Goal: Information Seeking & Learning: Learn about a topic

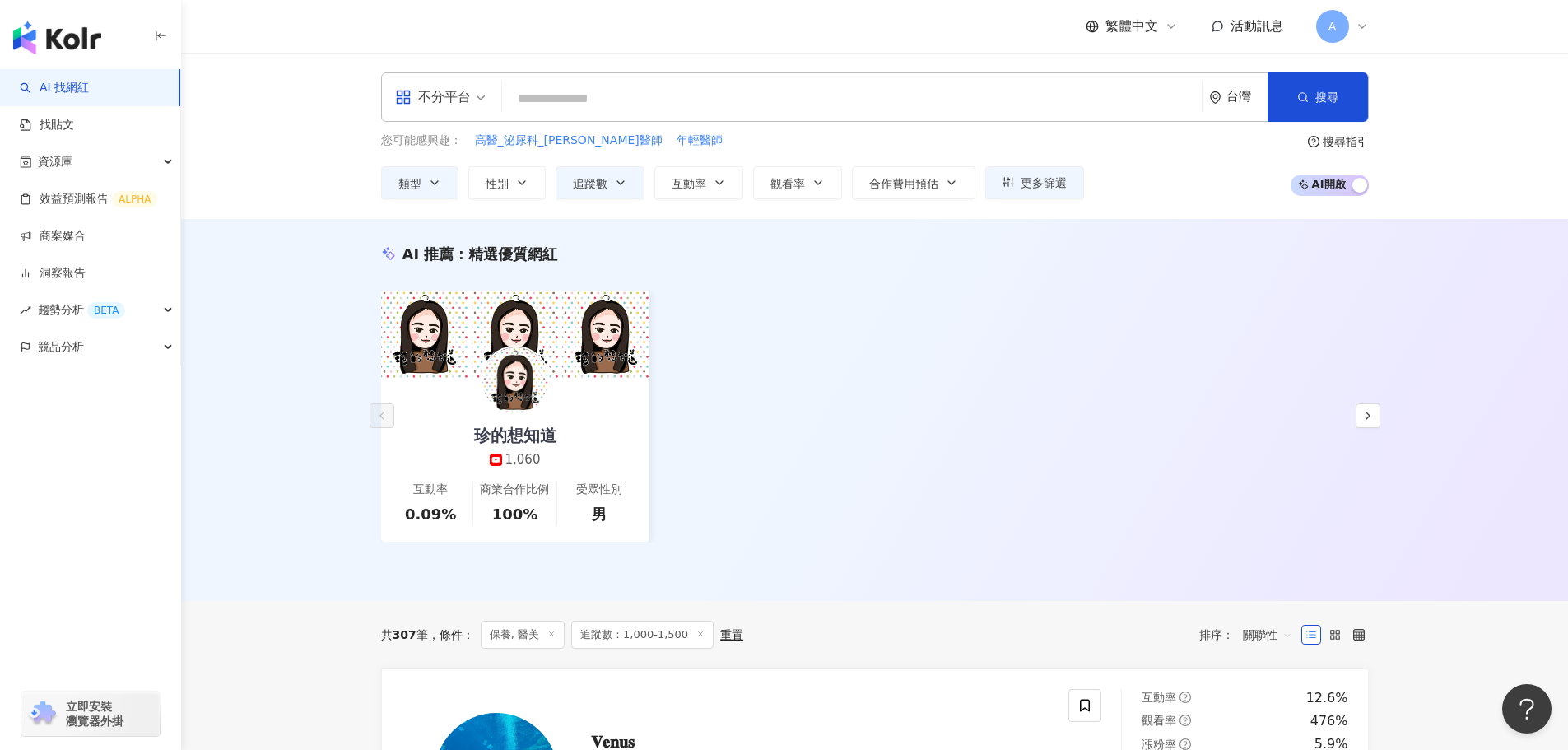
drag, startPoint x: 570, startPoint y: 79, endPoint x: 595, endPoint y: 81, distance: 25.1
click at [571, 77] on div "不分平台 台灣 搜尋" at bounding box center [875, 98] width 988 height 50
click at [595, 81] on div "不分平台 台灣 搜尋" at bounding box center [875, 98] width 988 height 50
click at [613, 97] on input "search" at bounding box center [851, 98] width 686 height 31
paste input "**********"
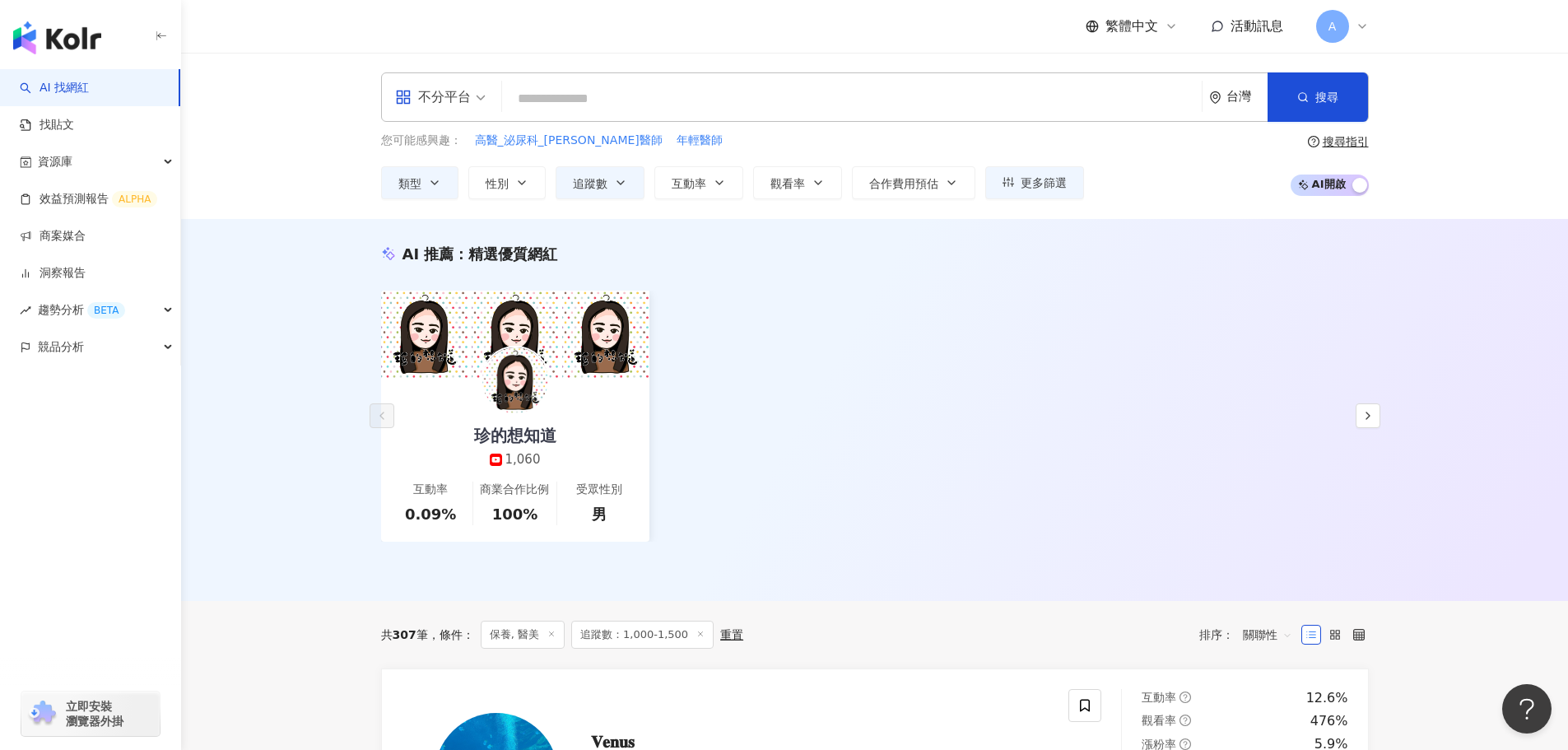
type input "**********"
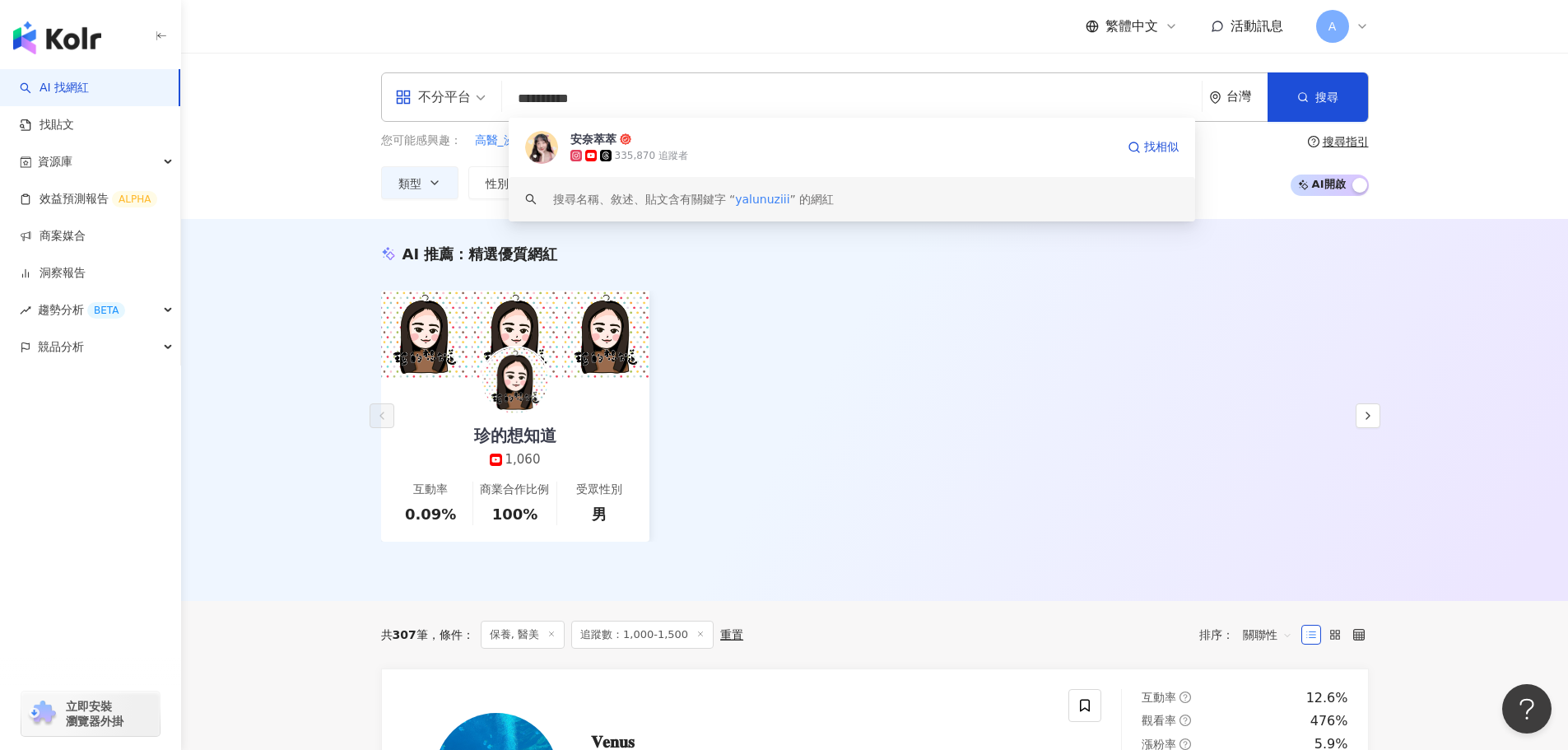
click at [665, 170] on div "安奈萃萃 335,870 追蹤者 找相似" at bounding box center [851, 147] width 686 height 60
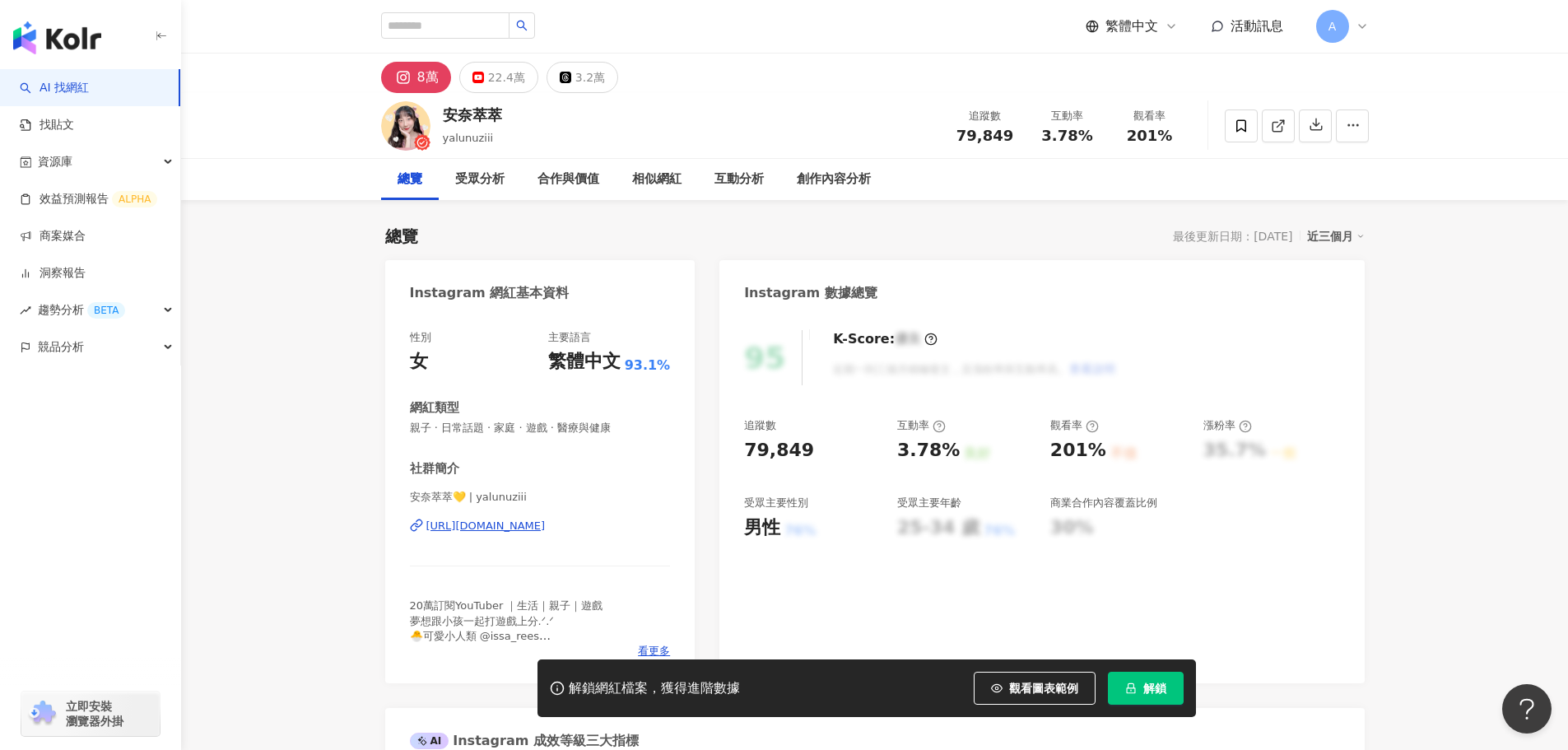
click at [1079, 138] on span "3.78%" at bounding box center [1066, 135] width 51 height 17
drag, startPoint x: 1037, startPoint y: 136, endPoint x: 1088, endPoint y: 138, distance: 51.0
click at [1088, 143] on div "3.78%" at bounding box center [1067, 135] width 63 height 17
click at [1088, 138] on span "3.78%" at bounding box center [1066, 135] width 51 height 17
drag, startPoint x: 1072, startPoint y: 135, endPoint x: 1092, endPoint y: 135, distance: 20.0
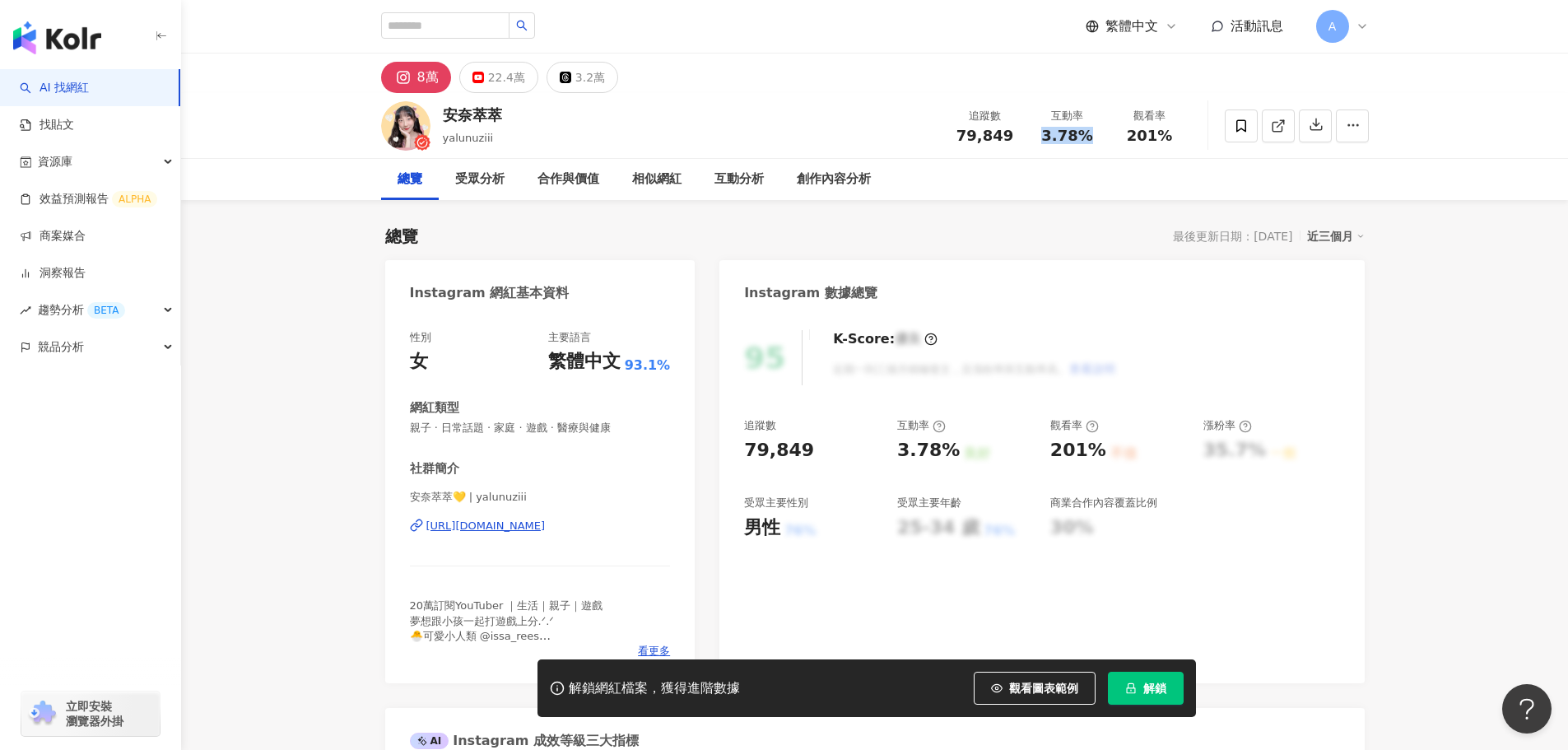
click at [1092, 135] on div "3.78%" at bounding box center [1067, 135] width 63 height 17
drag, startPoint x: 1130, startPoint y: 130, endPoint x: 1178, endPoint y: 140, distance: 49.0
click at [1178, 140] on div "201%" at bounding box center [1149, 135] width 63 height 17
copy span "201%"
click at [464, 34] on input "search" at bounding box center [445, 25] width 128 height 26
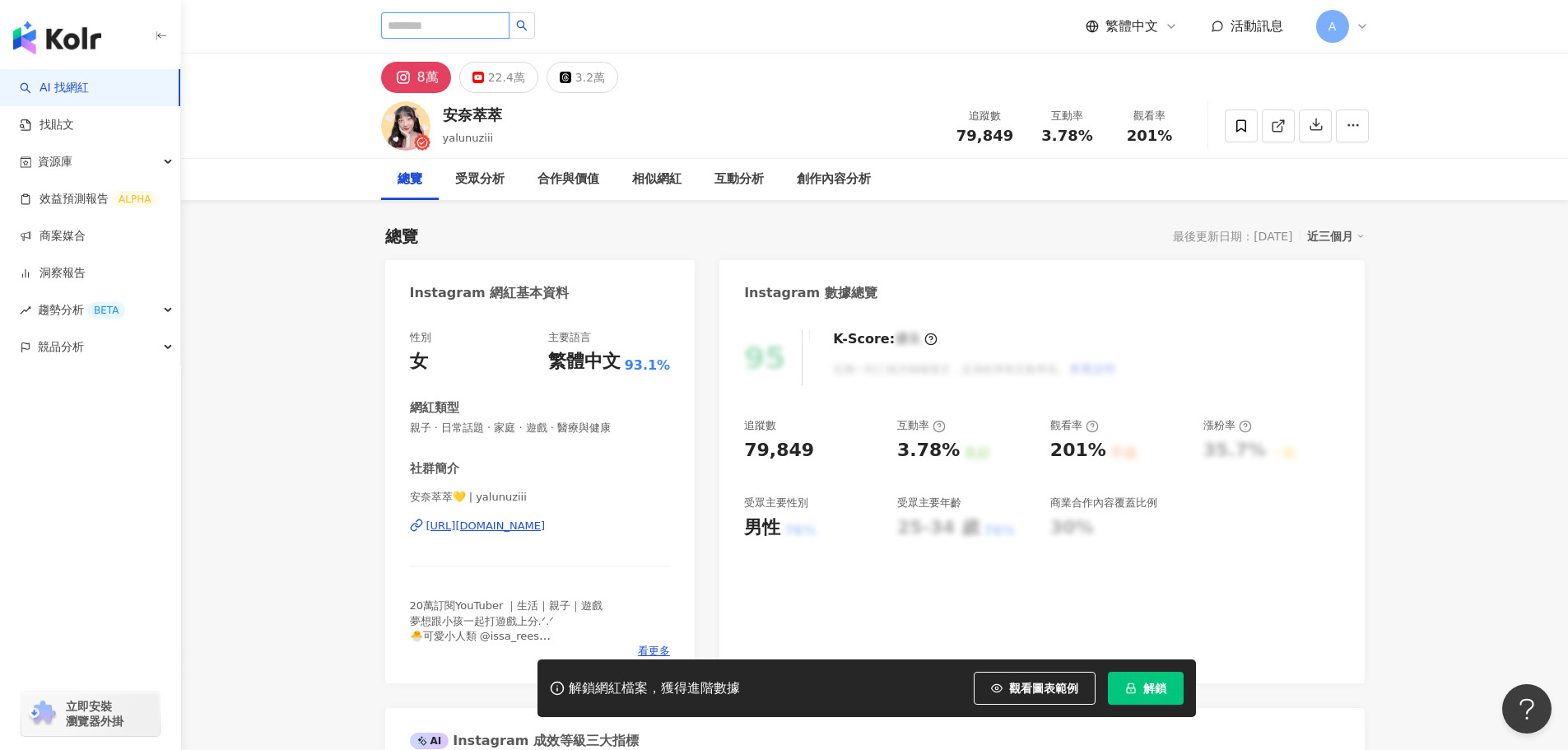
paste input "**********"
type input "**********"
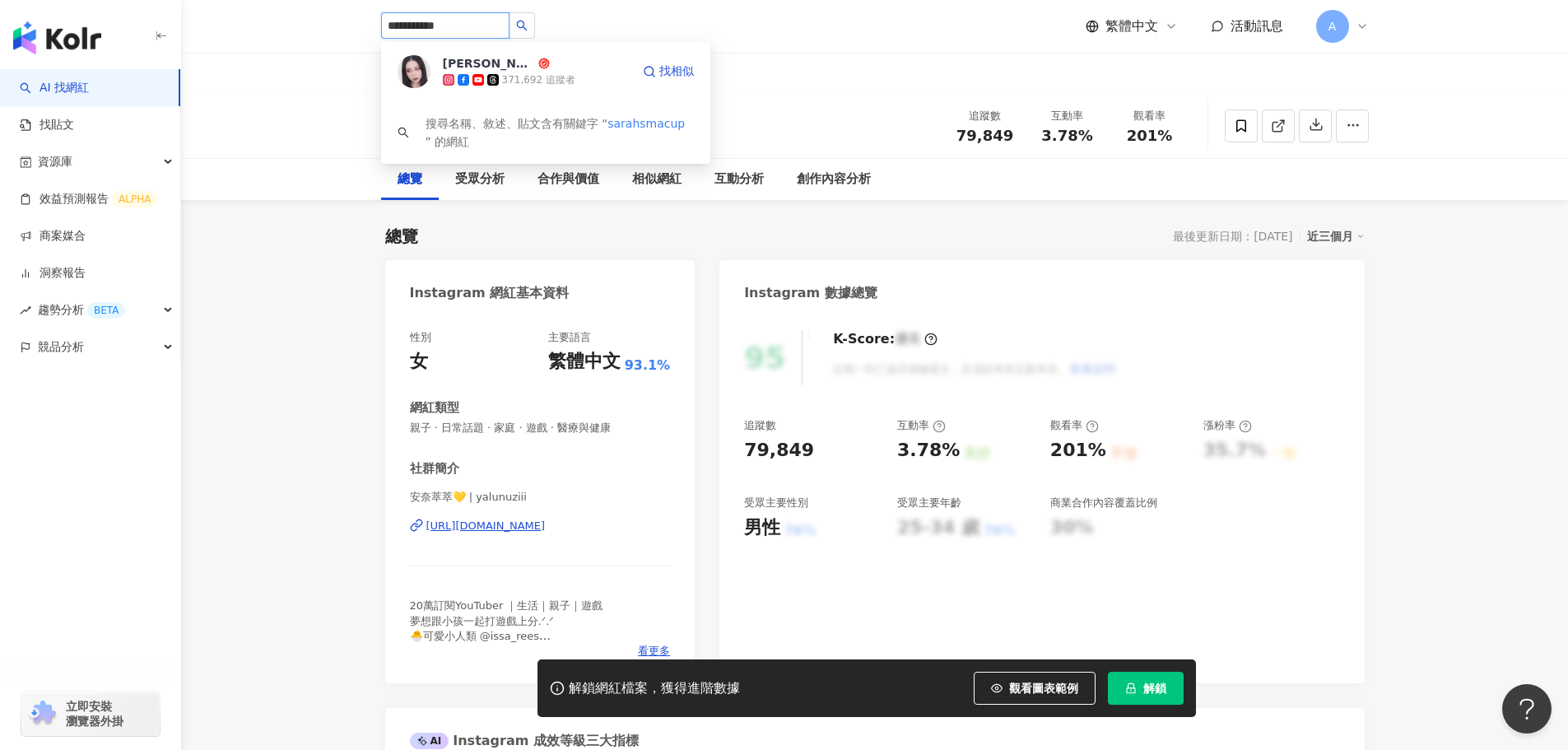
click at [576, 65] on div "SARAH's MACUP 371,692 追蹤者" at bounding box center [537, 71] width 187 height 33
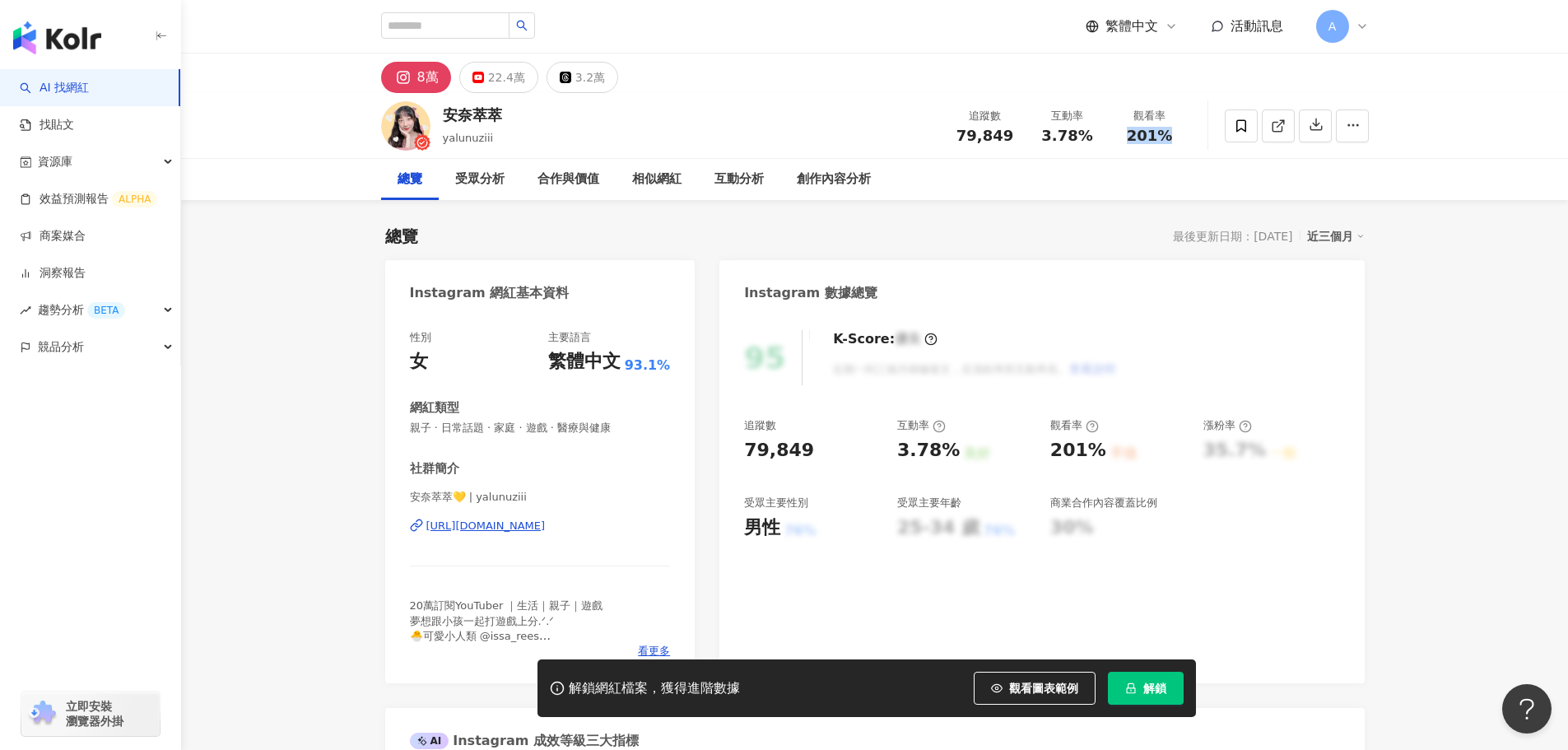
drag, startPoint x: 1163, startPoint y: 136, endPoint x: 1180, endPoint y: 135, distance: 17.0
click at [1180, 135] on div "201%" at bounding box center [1149, 135] width 63 height 17
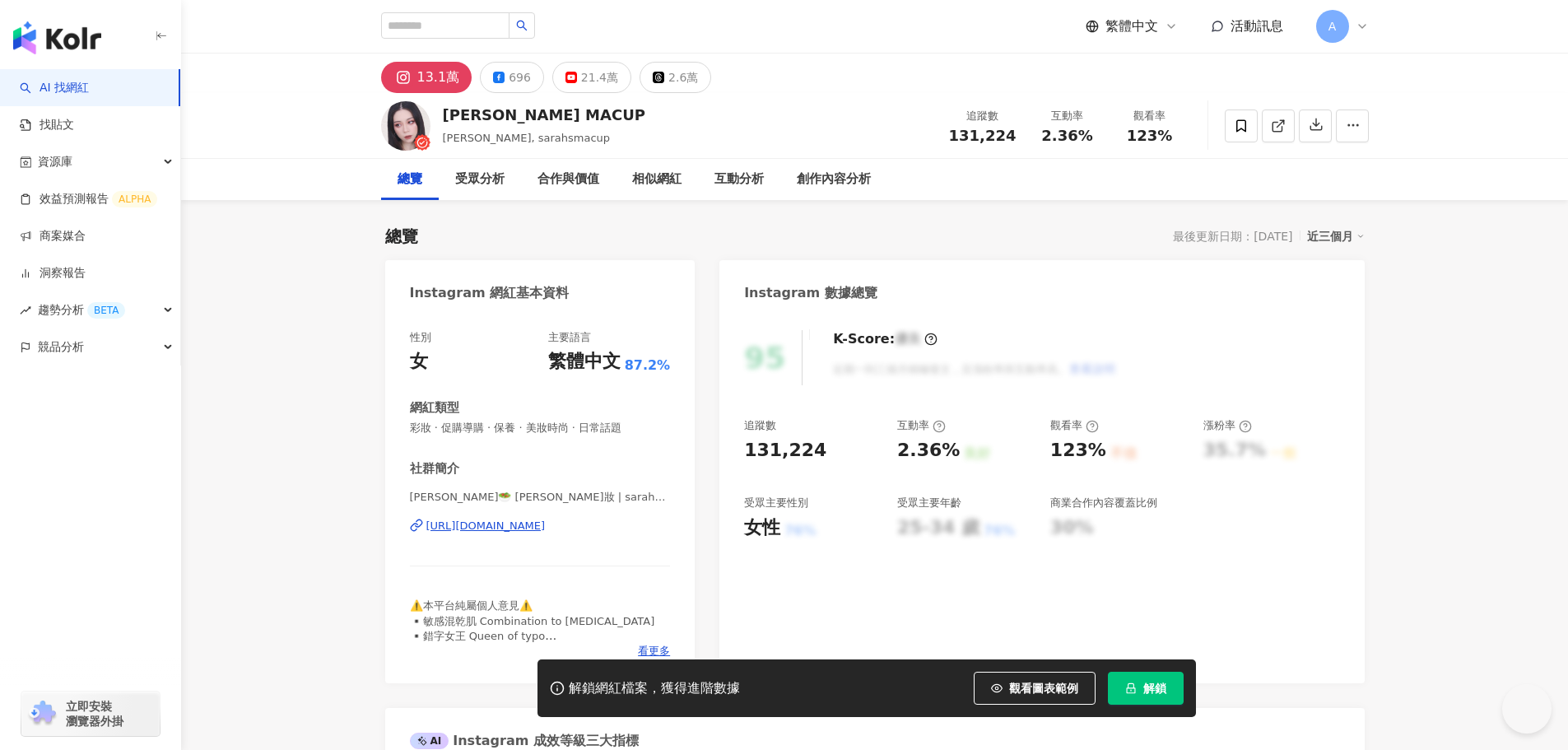
drag, startPoint x: 1089, startPoint y: 152, endPoint x: 425, endPoint y: 77, distance: 668.2
click at [1089, 147] on div "追蹤數 131,224 互動率 2.36% 觀看率 123%" at bounding box center [1064, 125] width 252 height 49
drag, startPoint x: 1120, startPoint y: 149, endPoint x: 1184, endPoint y: 150, distance: 64.0
click at [1184, 150] on div "SARAH's MACUP 莎拉, sarahsmacup 追蹤數 131,224 互動率 2.36% 觀看率 123%" at bounding box center [875, 125] width 1053 height 65
copy span "123%"
